Goal: Transaction & Acquisition: Purchase product/service

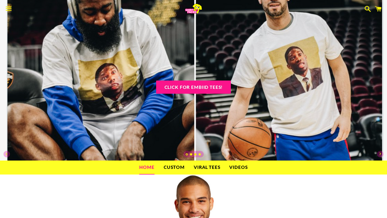
click at [169, 166] on link "Custom" at bounding box center [174, 167] width 29 height 13
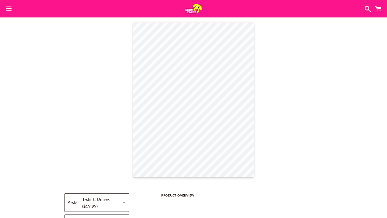
click at [10, 11] on span "button" at bounding box center [9, 9] width 12 height 16
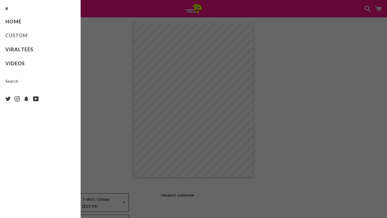
click at [21, 36] on link "Custom" at bounding box center [40, 36] width 81 height 14
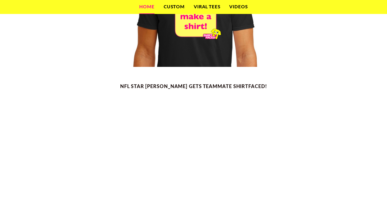
scroll to position [268, 0]
